Goal: Find specific page/section: Find specific page/section

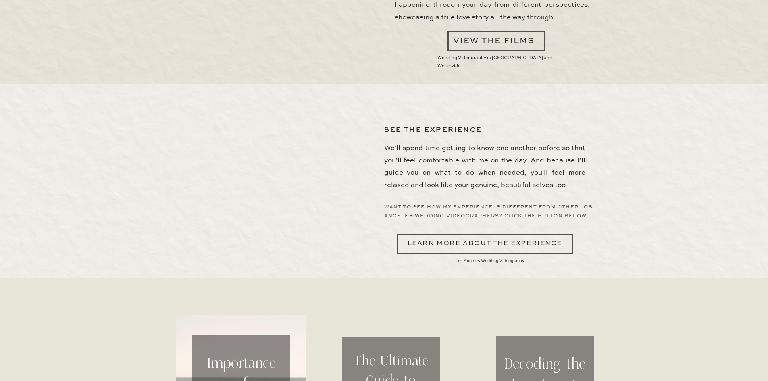
scroll to position [2378, 0]
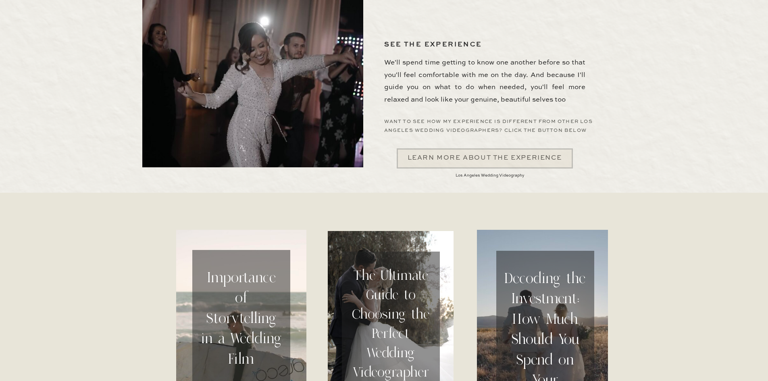
click at [431, 158] on div at bounding box center [485, 158] width 176 height 20
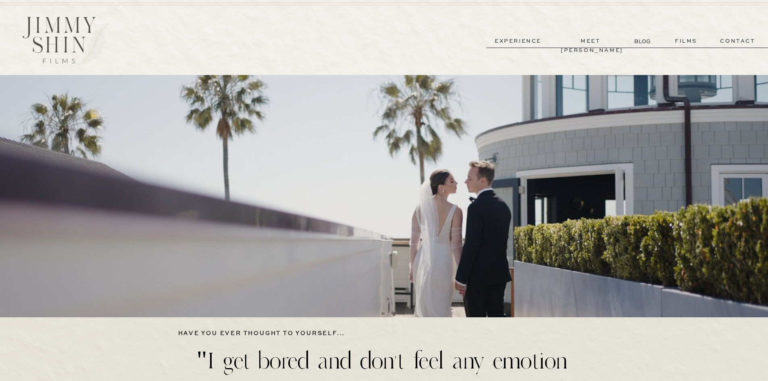
click at [642, 42] on p "BLOG" at bounding box center [643, 41] width 18 height 8
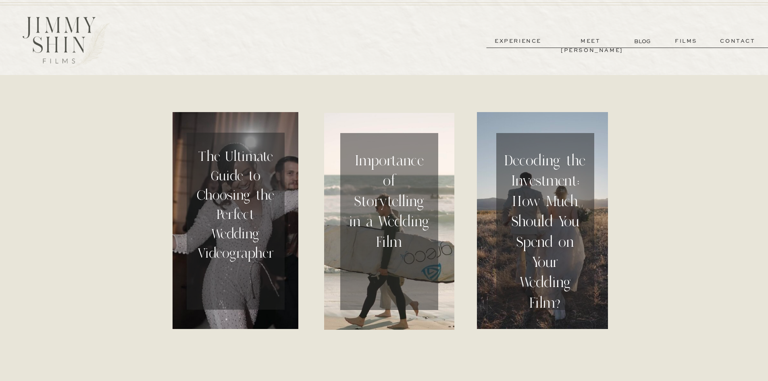
click at [236, 171] on h2 "The Ultimate Guide to Choosing the Perfect Wedding Videographer" at bounding box center [235, 221] width 81 height 149
click at [531, 174] on h2 "Decoding the Investment: How Much Should You Spend on Your Wedding Film?" at bounding box center [545, 224] width 81 height 149
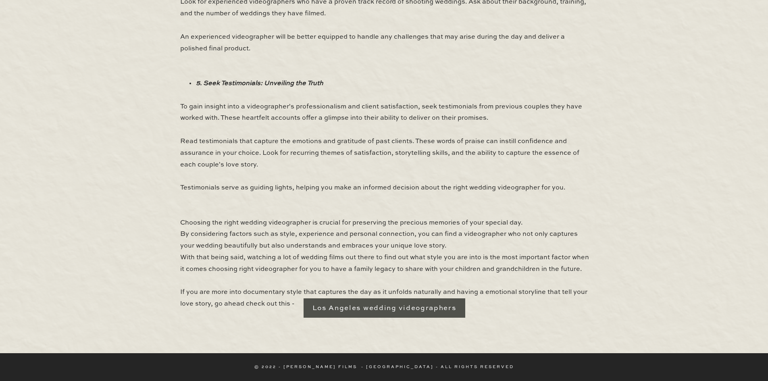
scroll to position [997, 0]
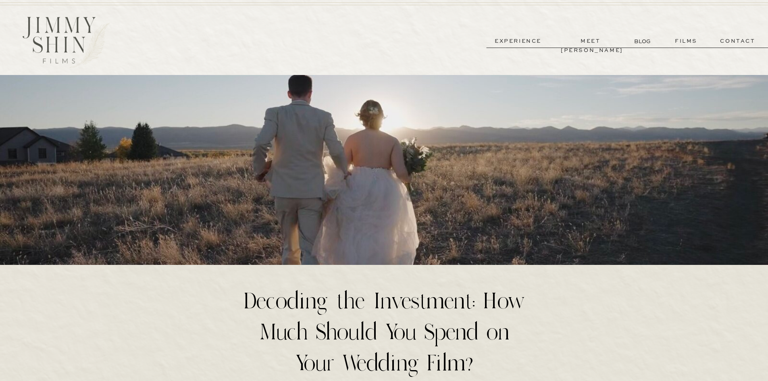
click at [634, 42] on p "BLOG" at bounding box center [643, 41] width 18 height 8
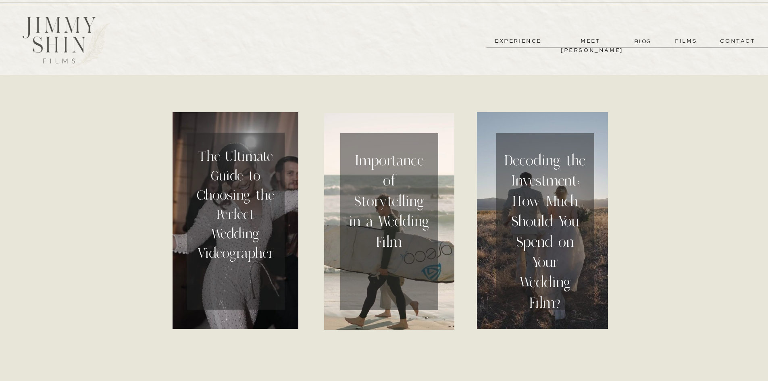
click at [672, 41] on p "films" at bounding box center [686, 41] width 40 height 9
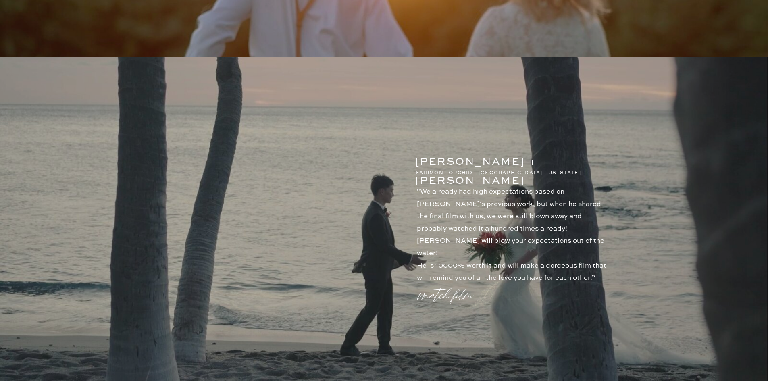
scroll to position [339, 0]
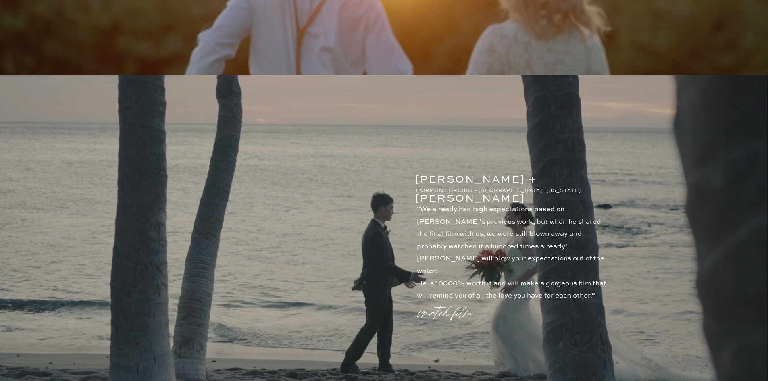
click at [452, 304] on p "watch film" at bounding box center [448, 308] width 58 height 31
click at [566, 90] on icon at bounding box center [577, 88] width 24 height 24
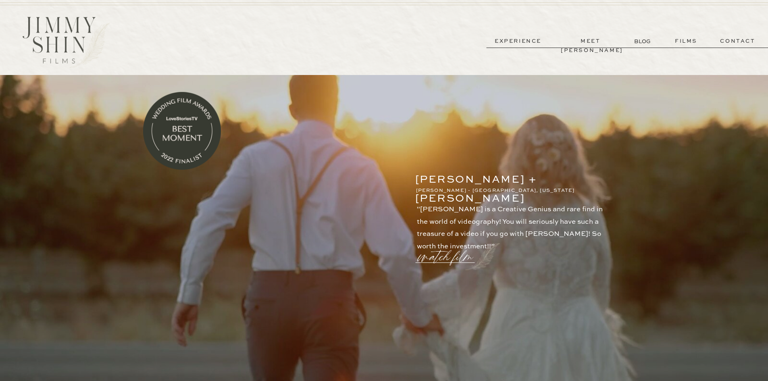
click at [732, 42] on p "contact" at bounding box center [738, 41] width 58 height 9
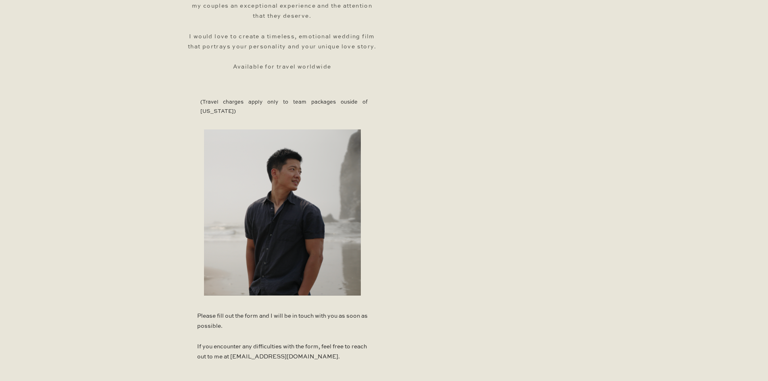
scroll to position [277, 0]
